Goal: Task Accomplishment & Management: Use online tool/utility

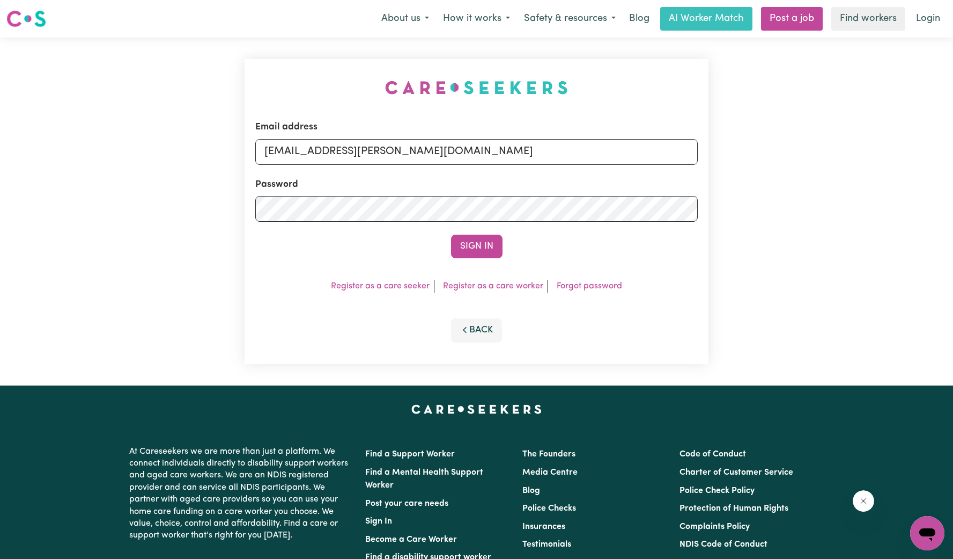
type input "[EMAIL_ADDRESS][PERSON_NAME][DOMAIN_NAME]"
click at [451, 234] on button "Sign In" at bounding box center [477, 246] width 52 height 24
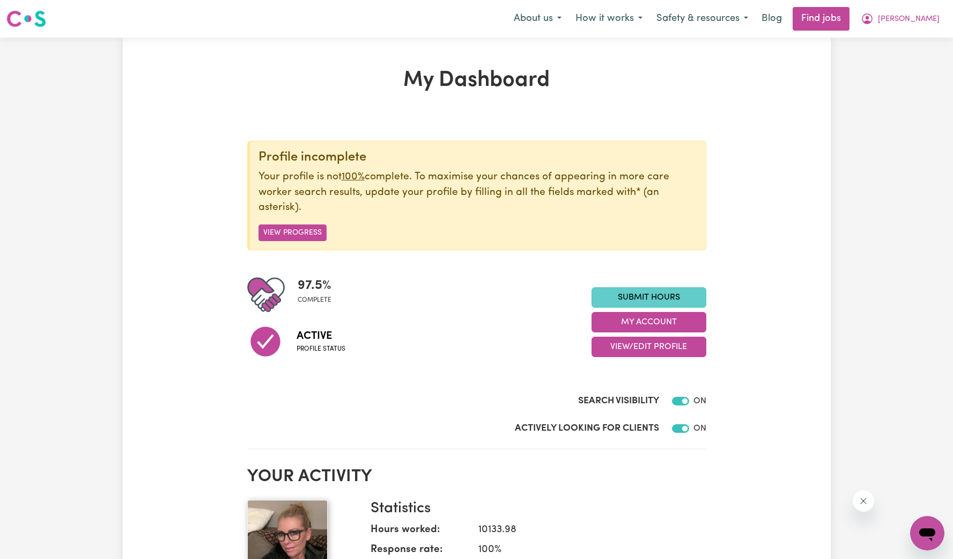
click at [644, 296] on link "Submit Hours" at bounding box center [649, 297] width 115 height 20
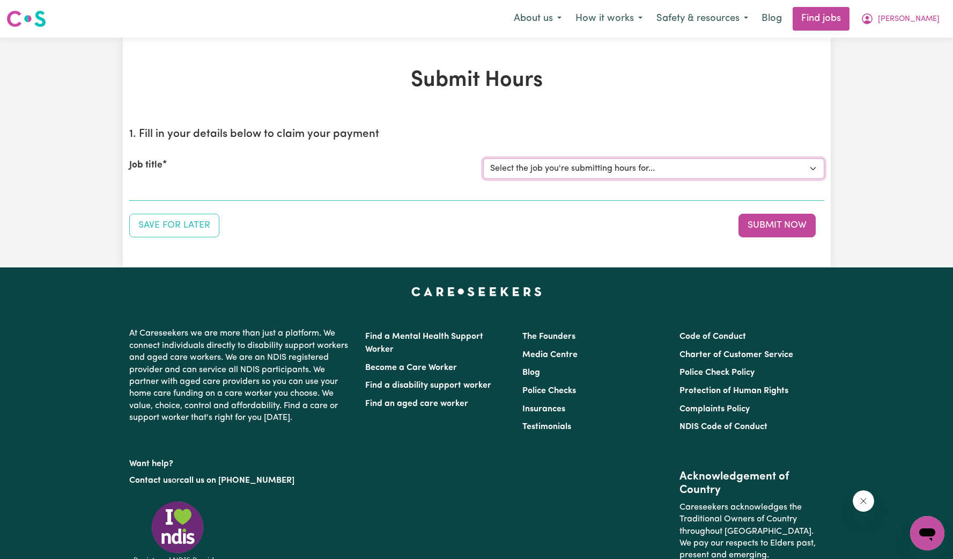
click at [669, 173] on select "Select the job you're submitting hours for... [[PERSON_NAME]] [DEMOGRAPHIC_DATA…" at bounding box center [653, 168] width 341 height 20
click at [483, 158] on select "Select the job you're submitting hours for... [[PERSON_NAME]] [DEMOGRAPHIC_DATA…" at bounding box center [653, 168] width 341 height 20
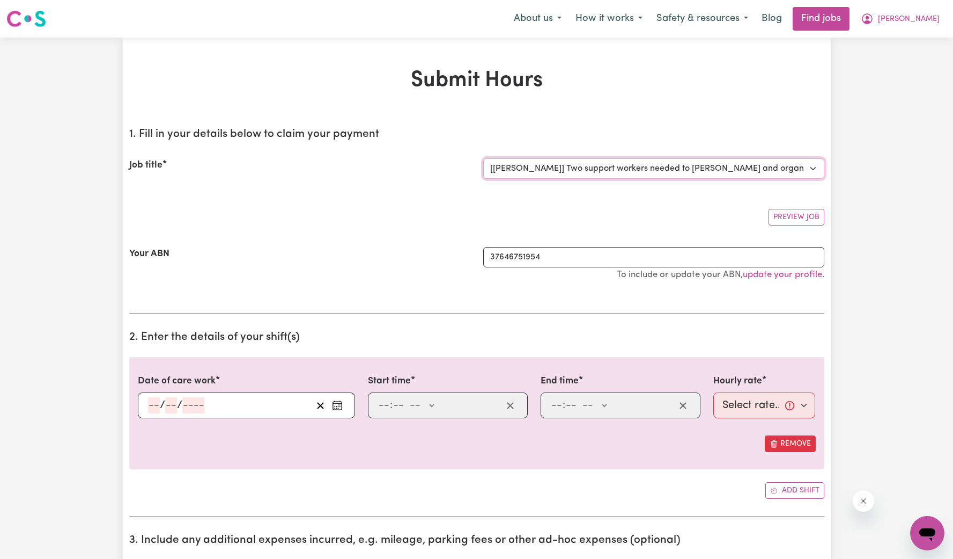
select select "0"
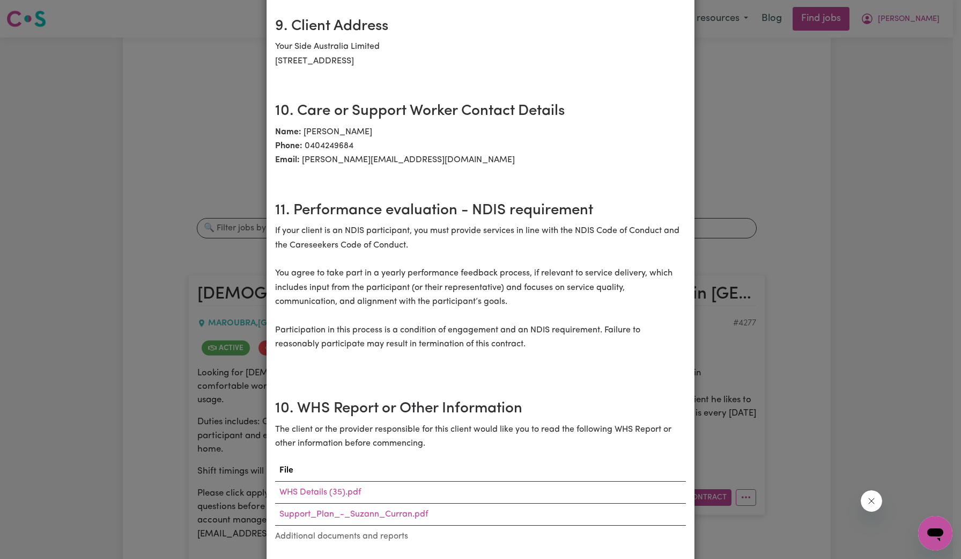
scroll to position [1887, 0]
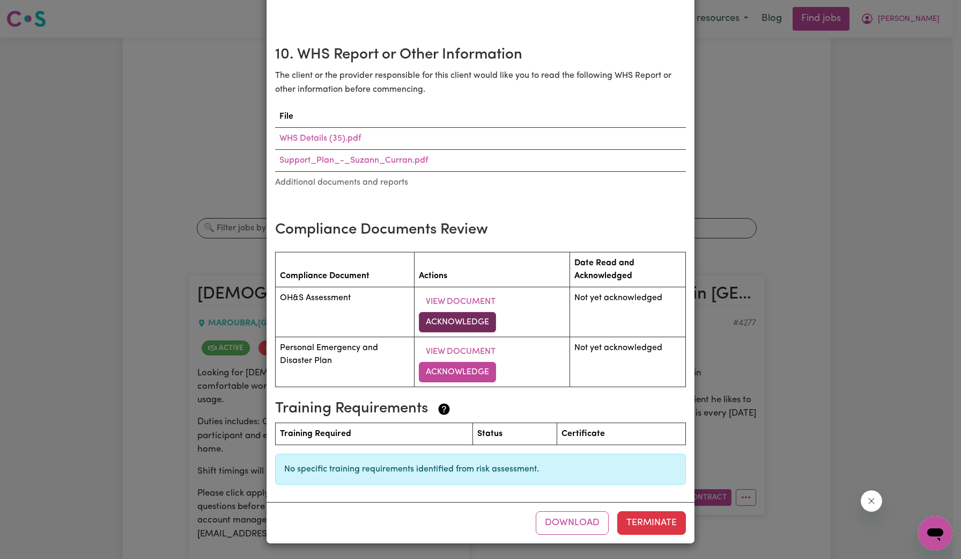
click at [453, 320] on button "Acknowledge" at bounding box center [457, 322] width 77 height 20
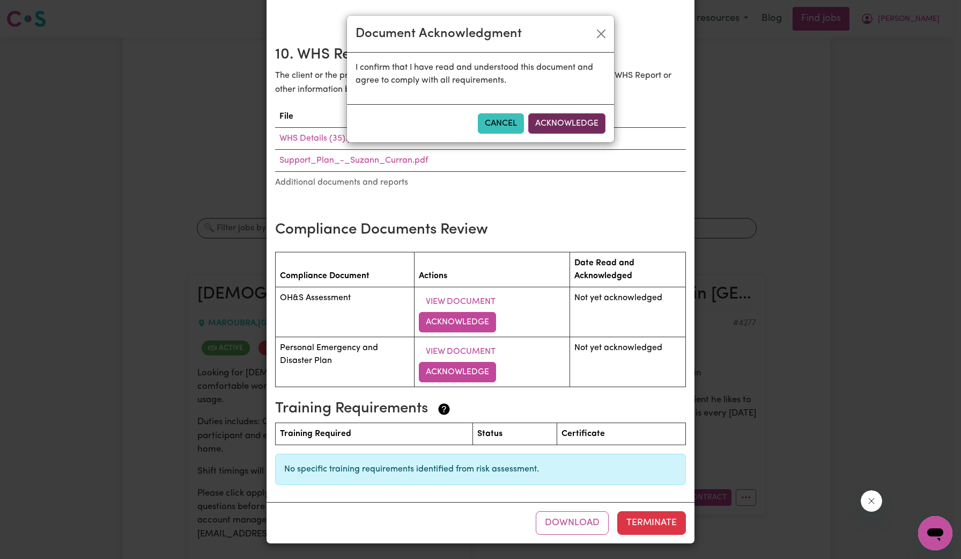
click at [568, 130] on button "Acknowledge" at bounding box center [566, 123] width 77 height 20
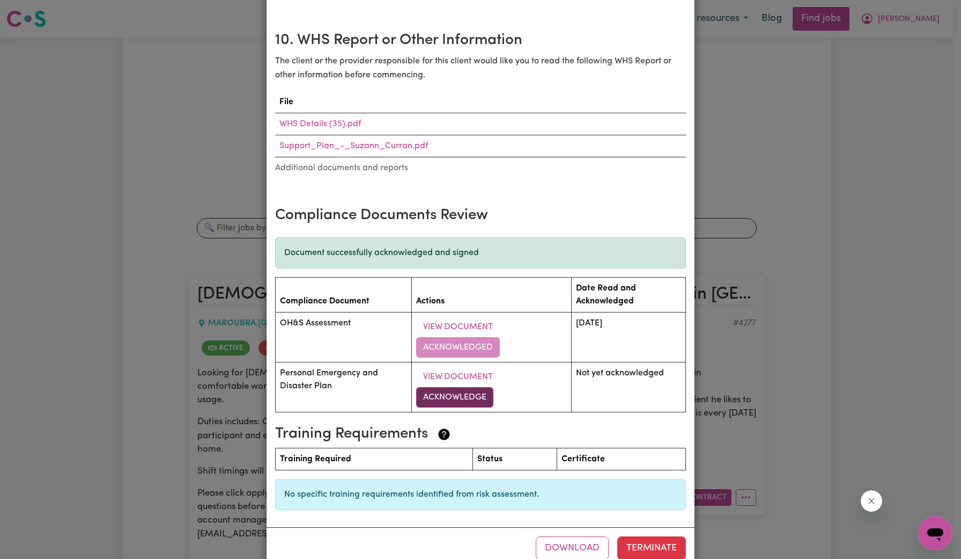
click at [452, 407] on button "Acknowledge" at bounding box center [454, 397] width 77 height 20
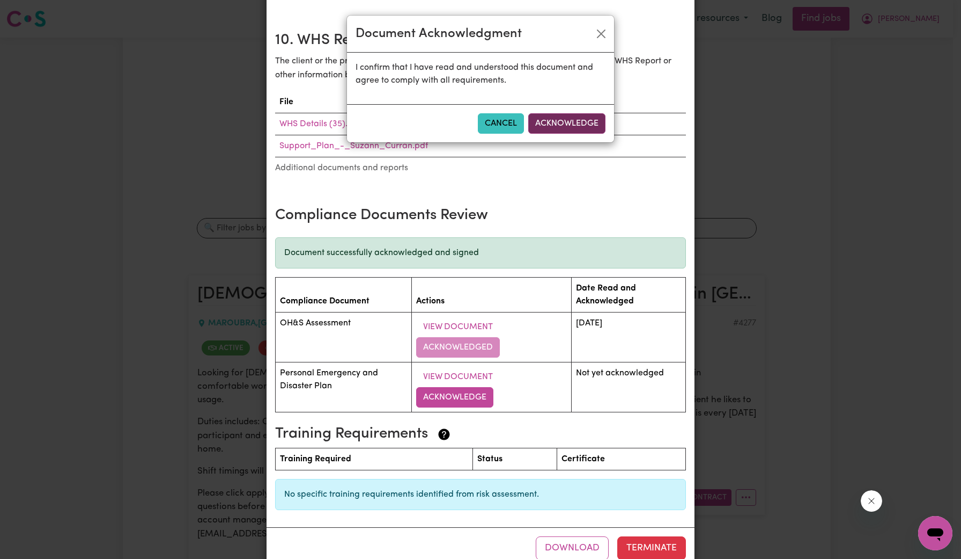
click at [567, 122] on button "Acknowledge" at bounding box center [566, 123] width 77 height 20
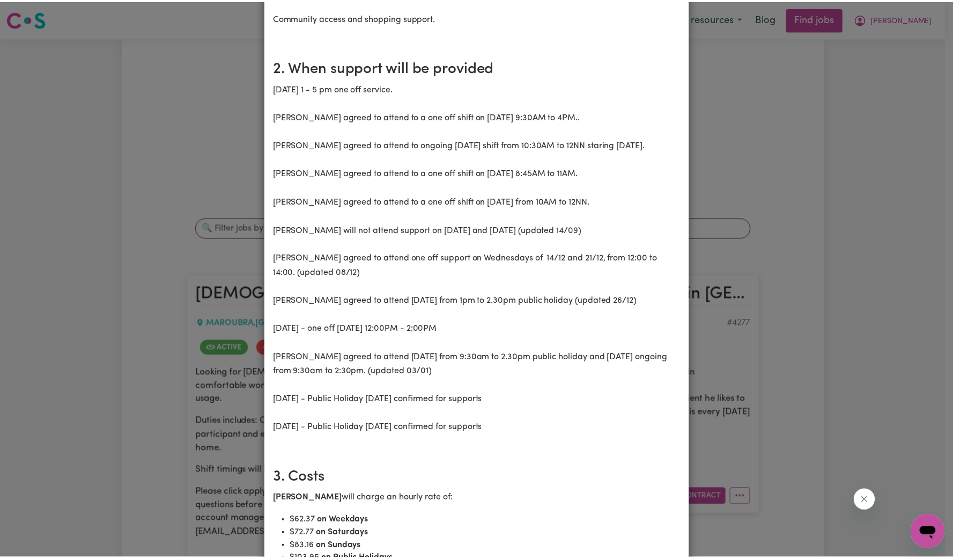
scroll to position [0, 0]
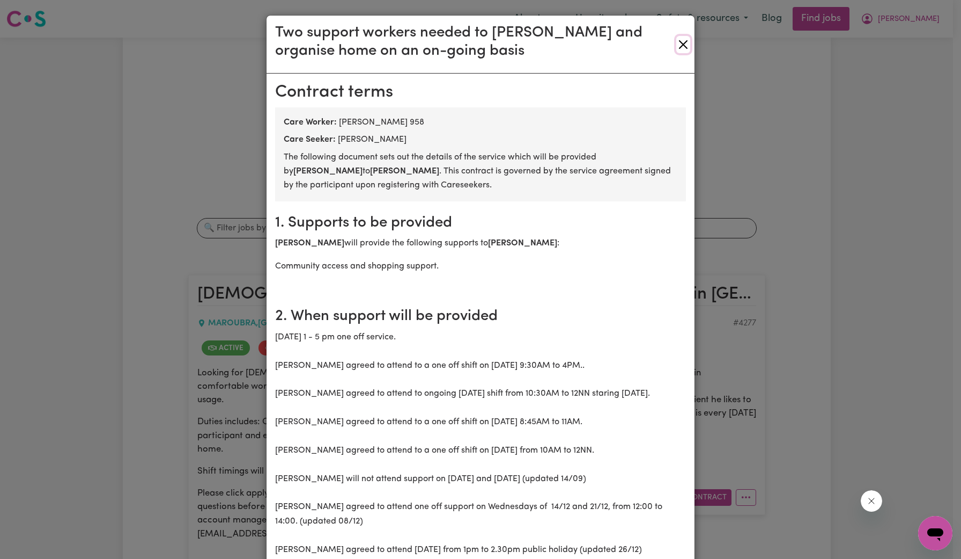
click at [677, 46] on button "Close" at bounding box center [684, 44] width 14 height 17
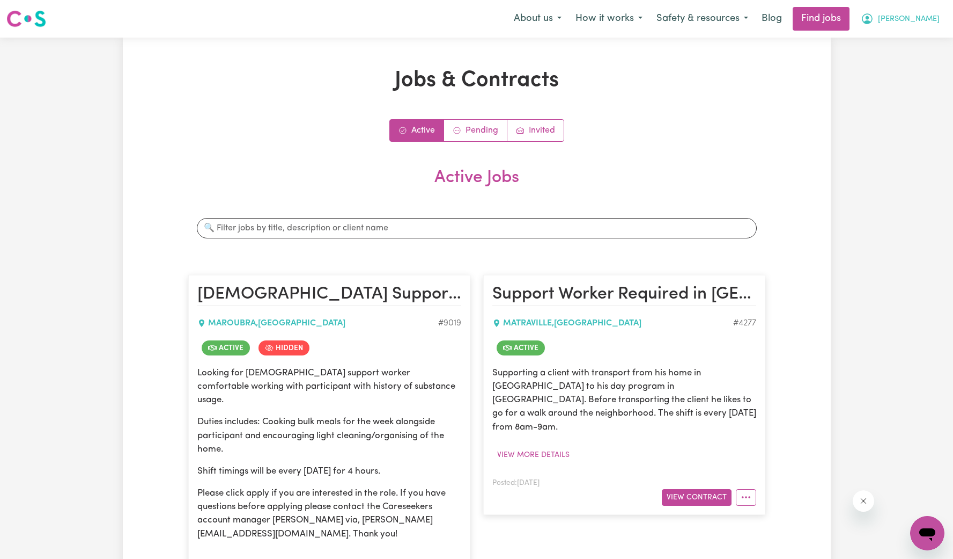
click at [869, 18] on icon "My Account" at bounding box center [867, 18] width 3 height 4
click at [894, 35] on link "My Account" at bounding box center [904, 42] width 85 height 20
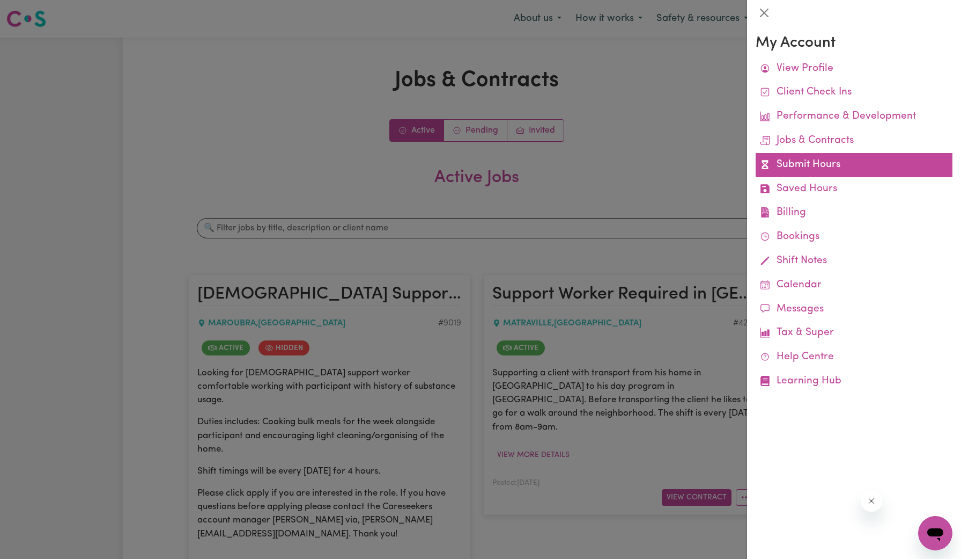
click at [803, 158] on link "Submit Hours" at bounding box center [854, 165] width 197 height 24
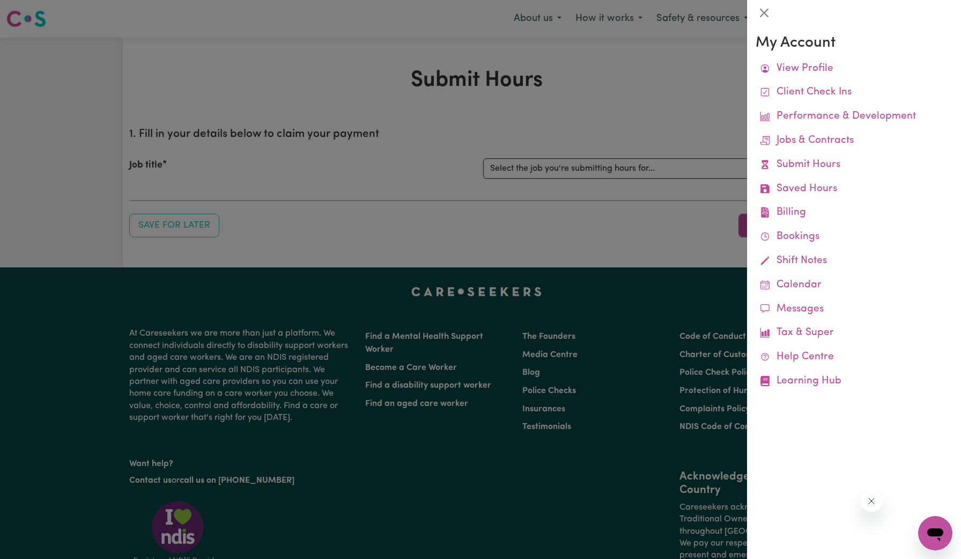
click at [585, 168] on div at bounding box center [480, 279] width 961 height 559
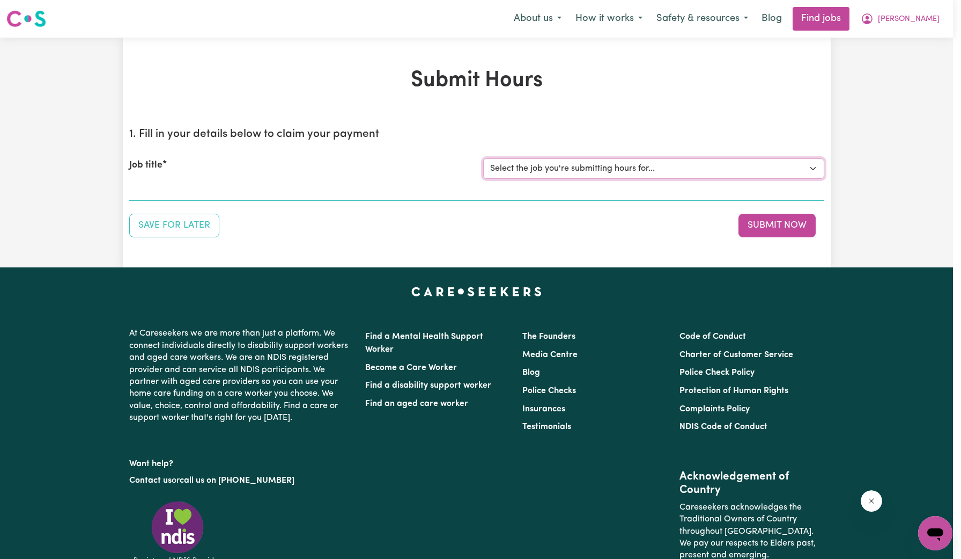
click at [576, 172] on select "Select the job you're submitting hours for... [[PERSON_NAME]] [DEMOGRAPHIC_DATA…" at bounding box center [653, 168] width 341 height 20
